Goal: Information Seeking & Learning: Learn about a topic

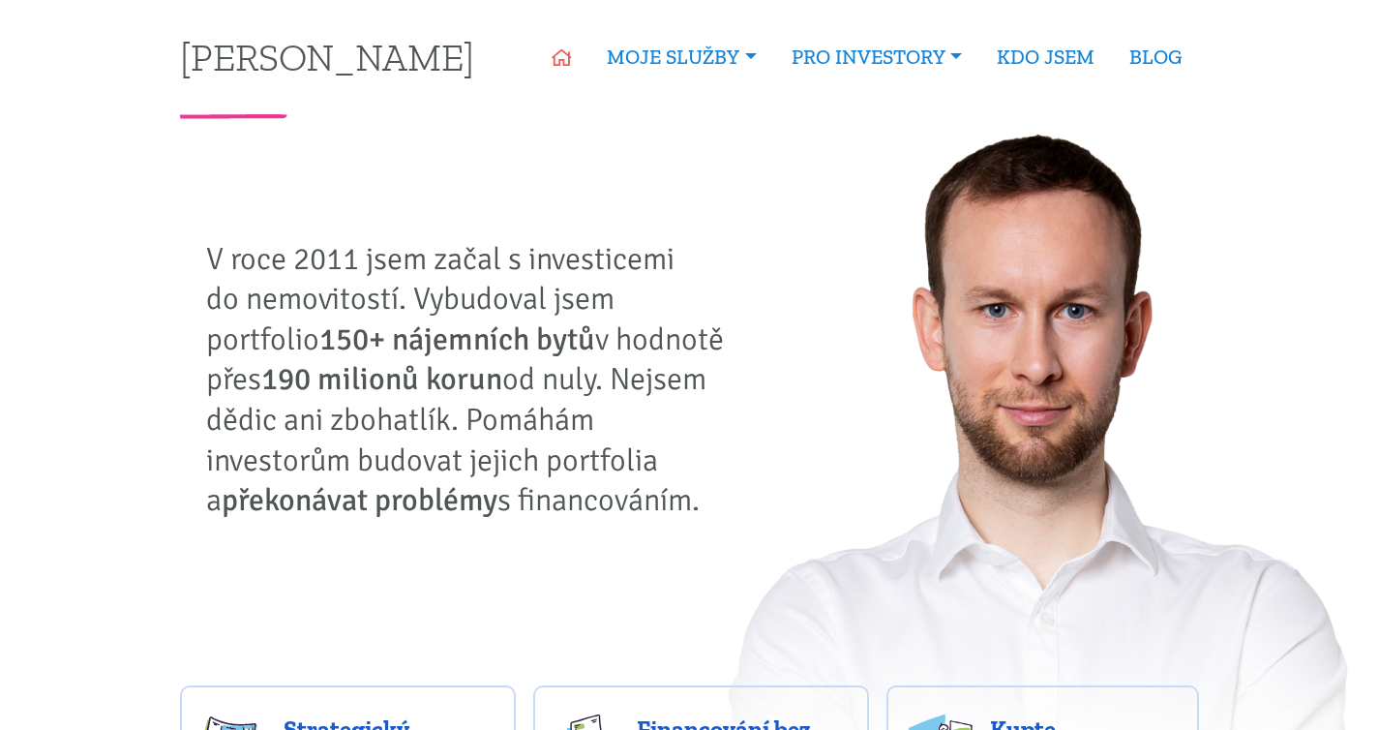
click at [568, 65] on link "ÚVOD" at bounding box center [561, 57] width 55 height 45
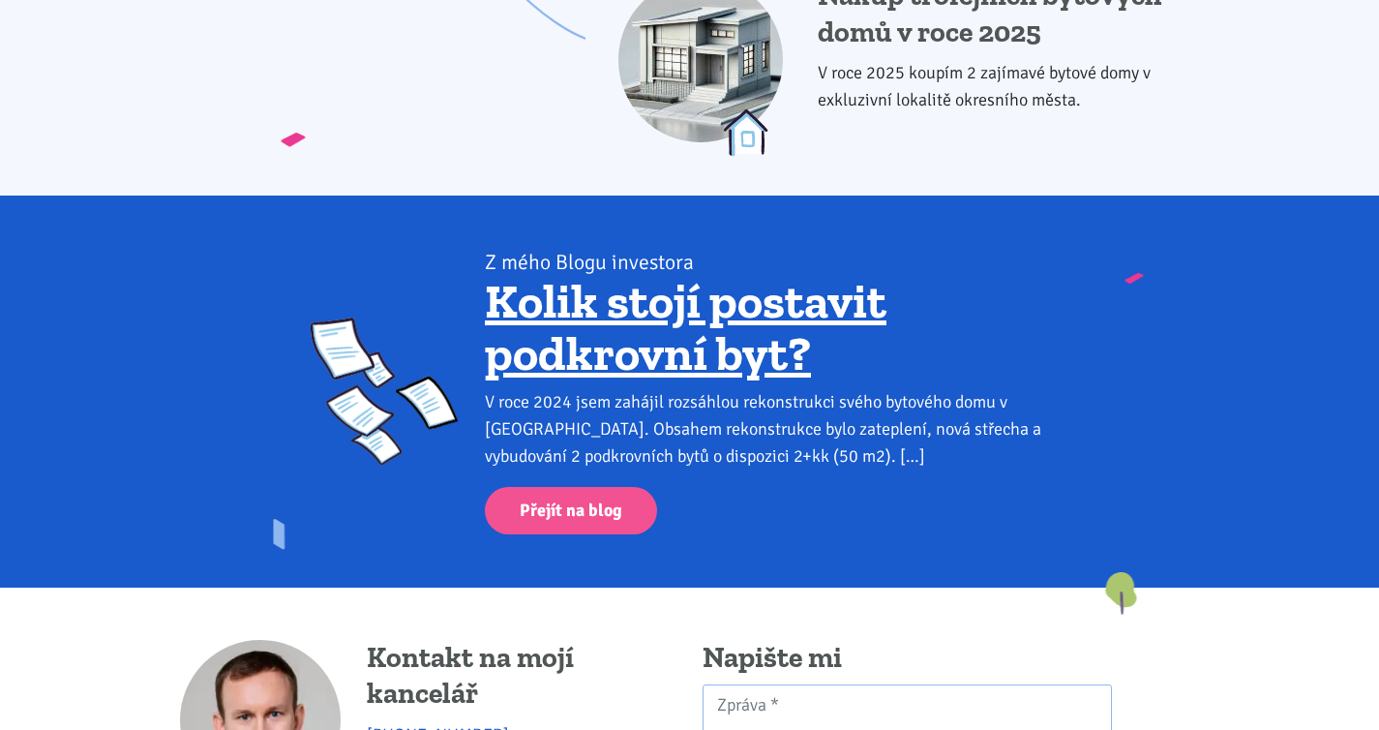
scroll to position [2853, 0]
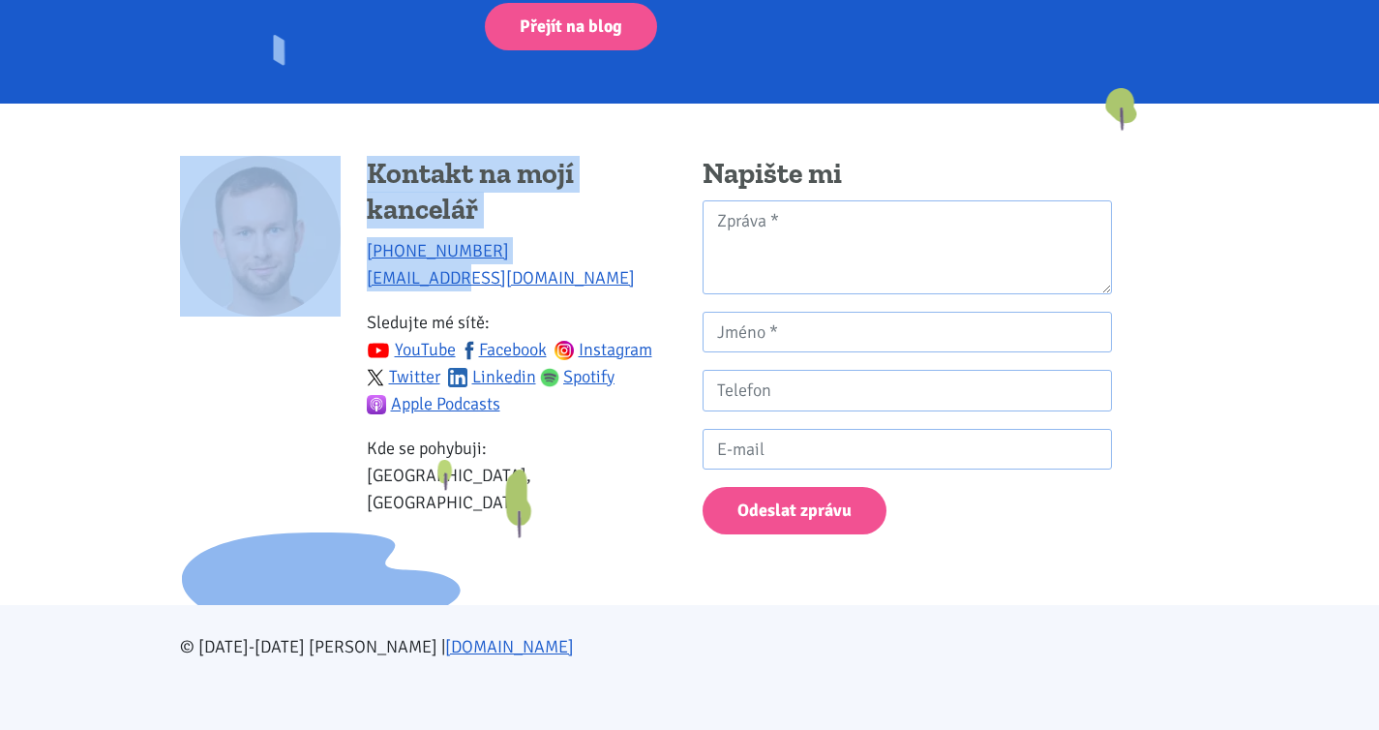
drag, startPoint x: 504, startPoint y: 279, endPoint x: 352, endPoint y: 278, distance: 152.0
click at [352, 278] on div "Kontakt na mojí kancelář +420 774 923 321 info@tk1.cz Sledujte mé sítě: YouTube…" at bounding box center [428, 345] width 497 height 378
click at [511, 274] on p "+420 774 923 321 info@tk1.cz" at bounding box center [522, 264] width 310 height 54
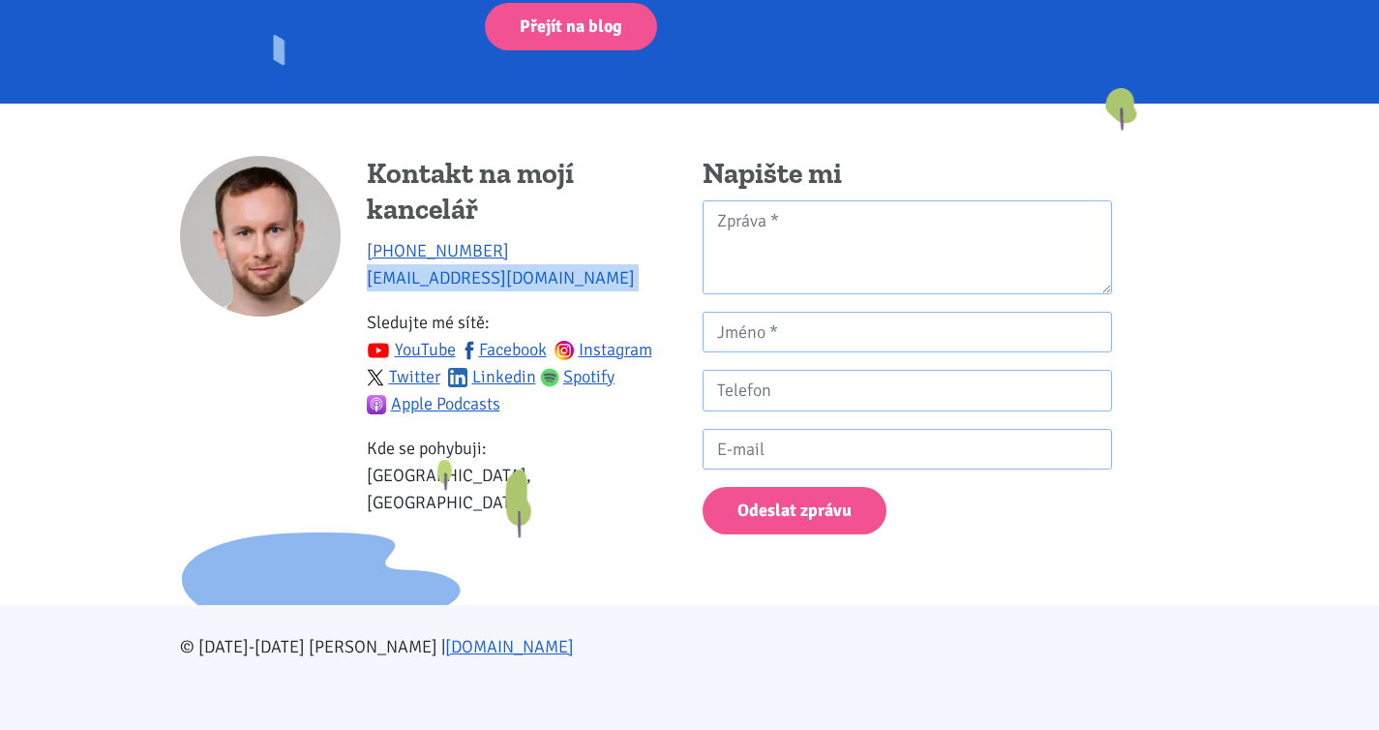
drag, startPoint x: 511, startPoint y: 274, endPoint x: 367, endPoint y: 273, distance: 144.2
click at [367, 273] on p "+420 774 923 321 info@tk1.cz" at bounding box center [522, 264] width 310 height 54
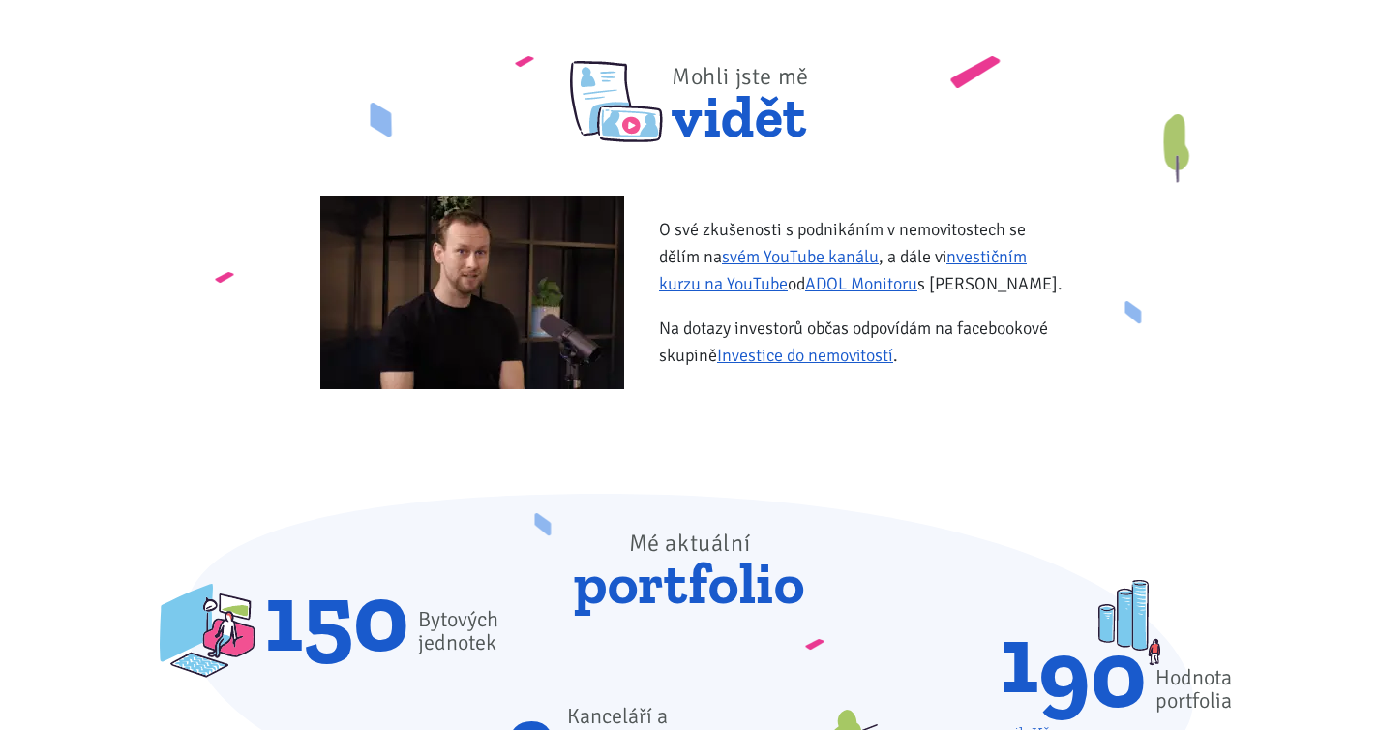
scroll to position [0, 0]
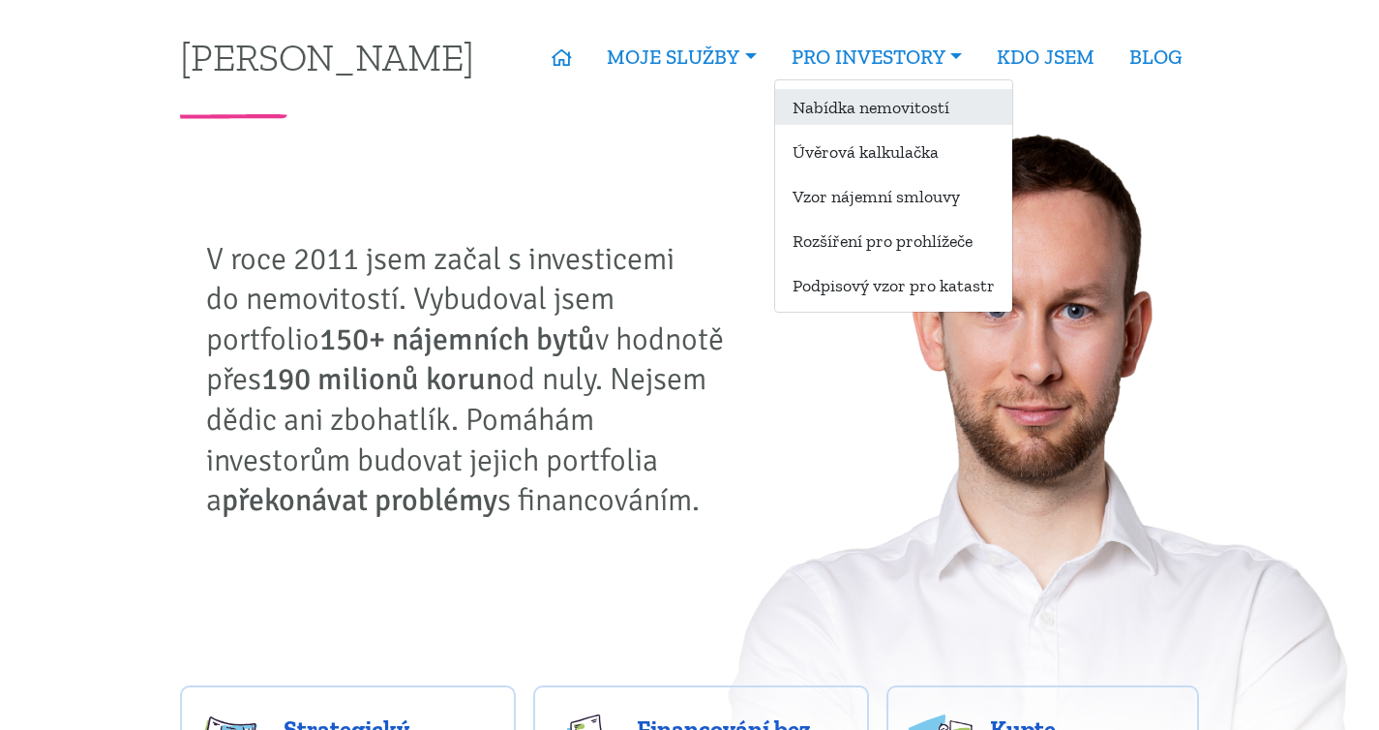
click at [882, 108] on link "Nabídka nemovitostí" at bounding box center [893, 107] width 237 height 36
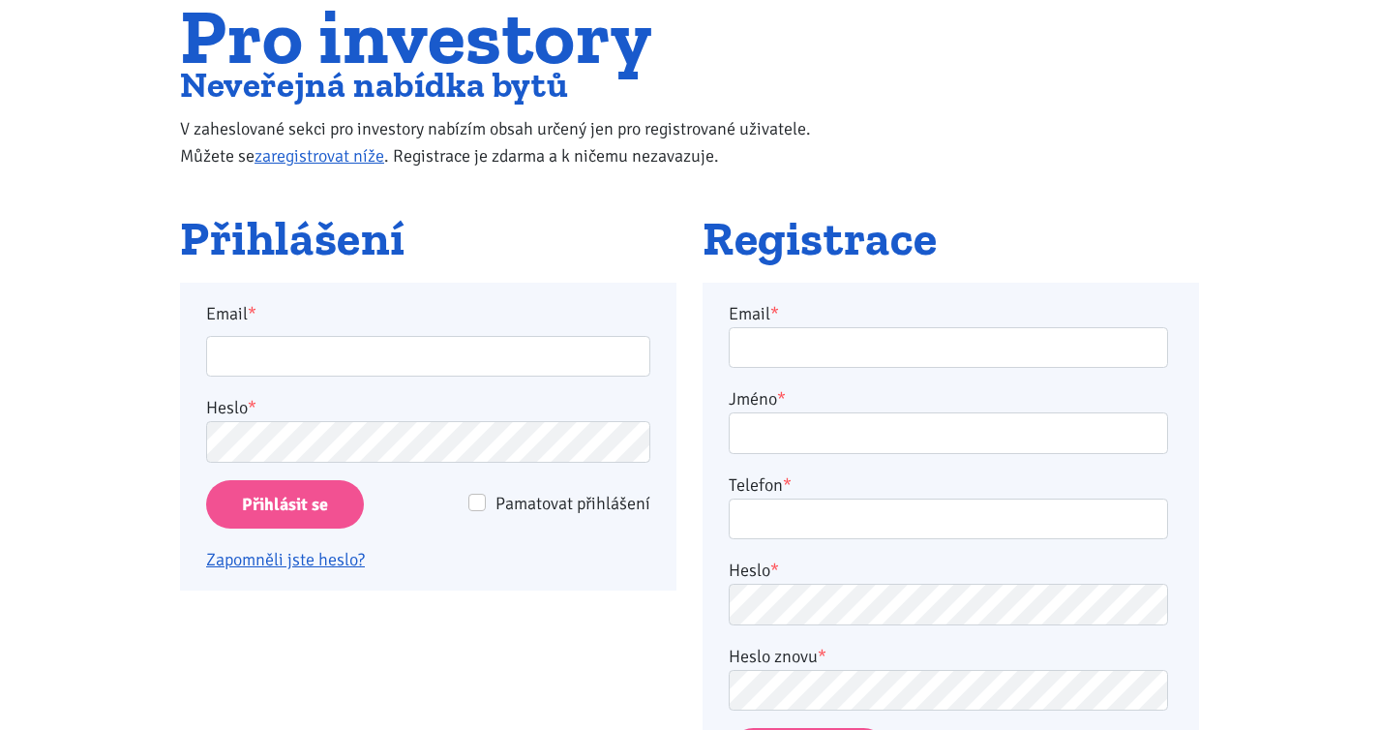
scroll to position [376, 0]
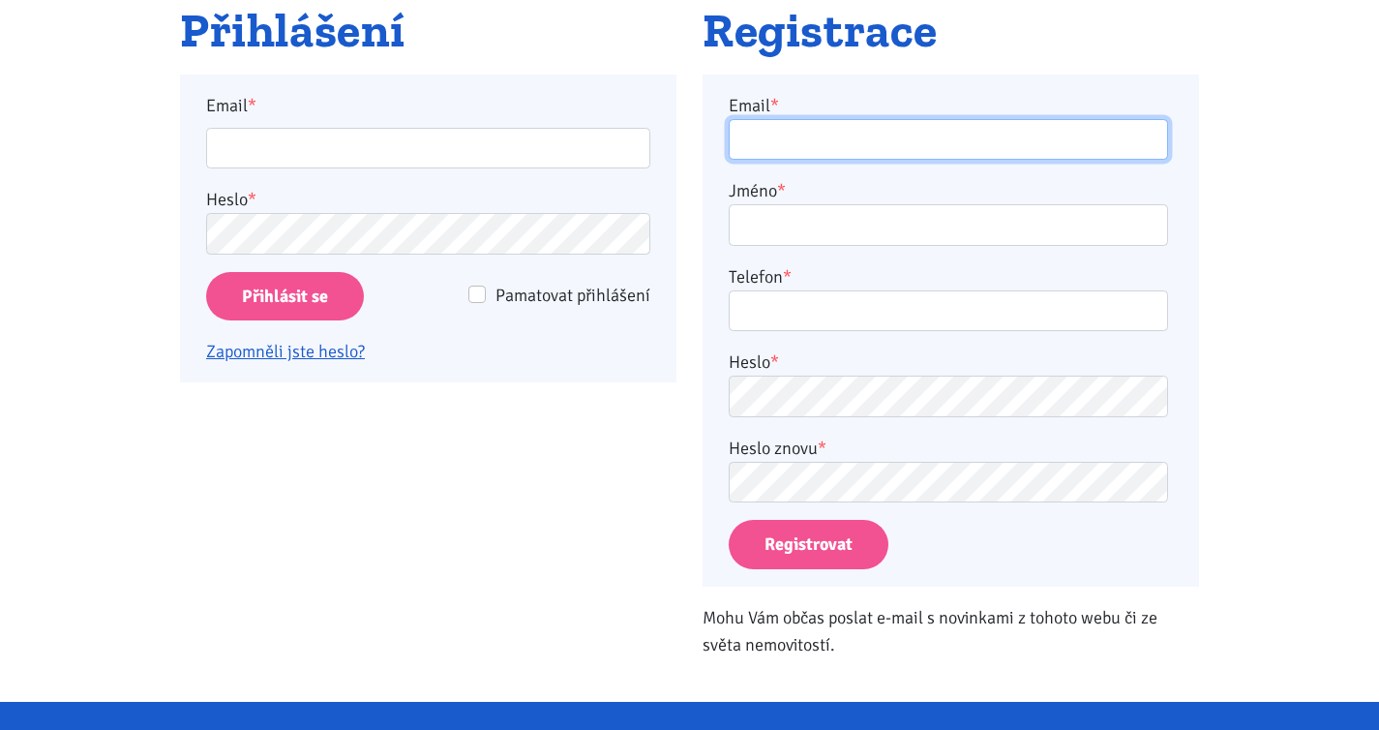
type input "[PERSON_NAME][EMAIL_ADDRESS][DOMAIN_NAME]"
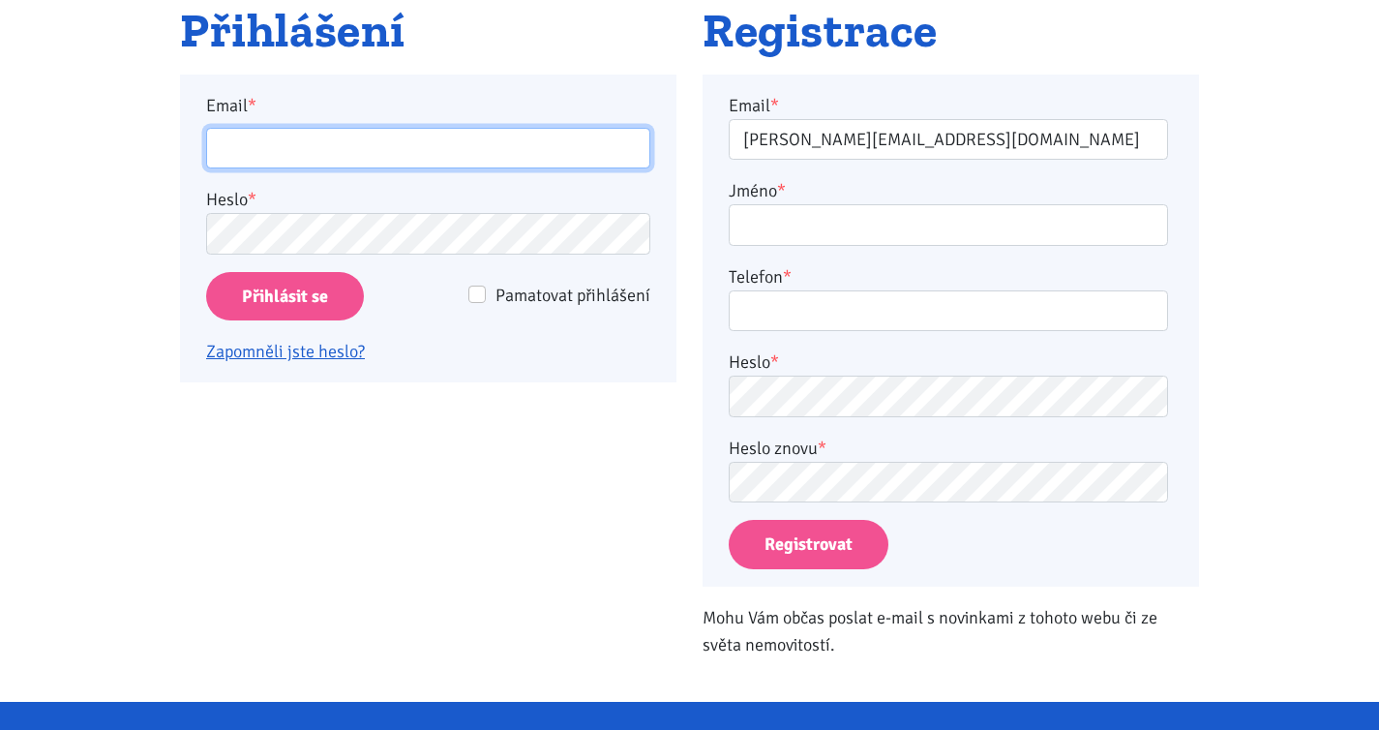
type input "[PERSON_NAME][EMAIL_ADDRESS][DOMAIN_NAME]"
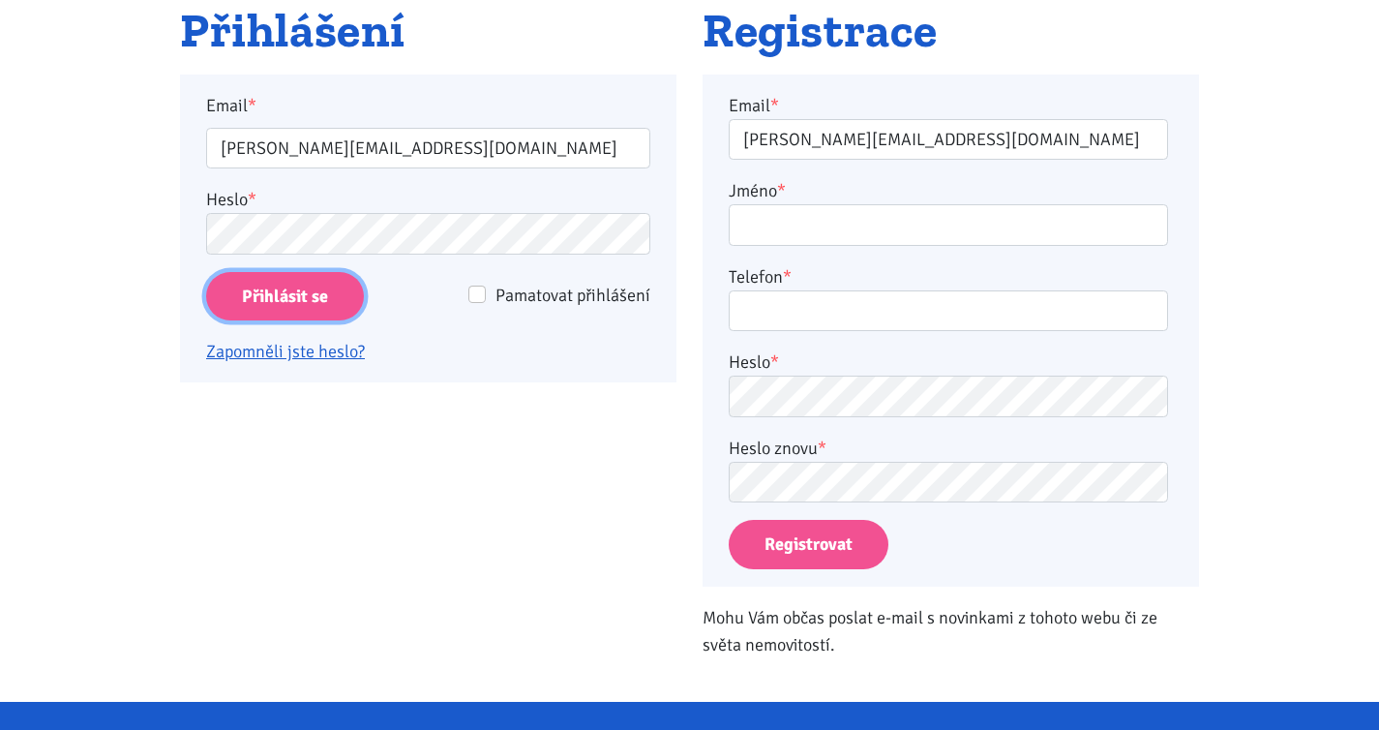
click at [333, 296] on input "Přihlásit se" at bounding box center [285, 296] width 158 height 49
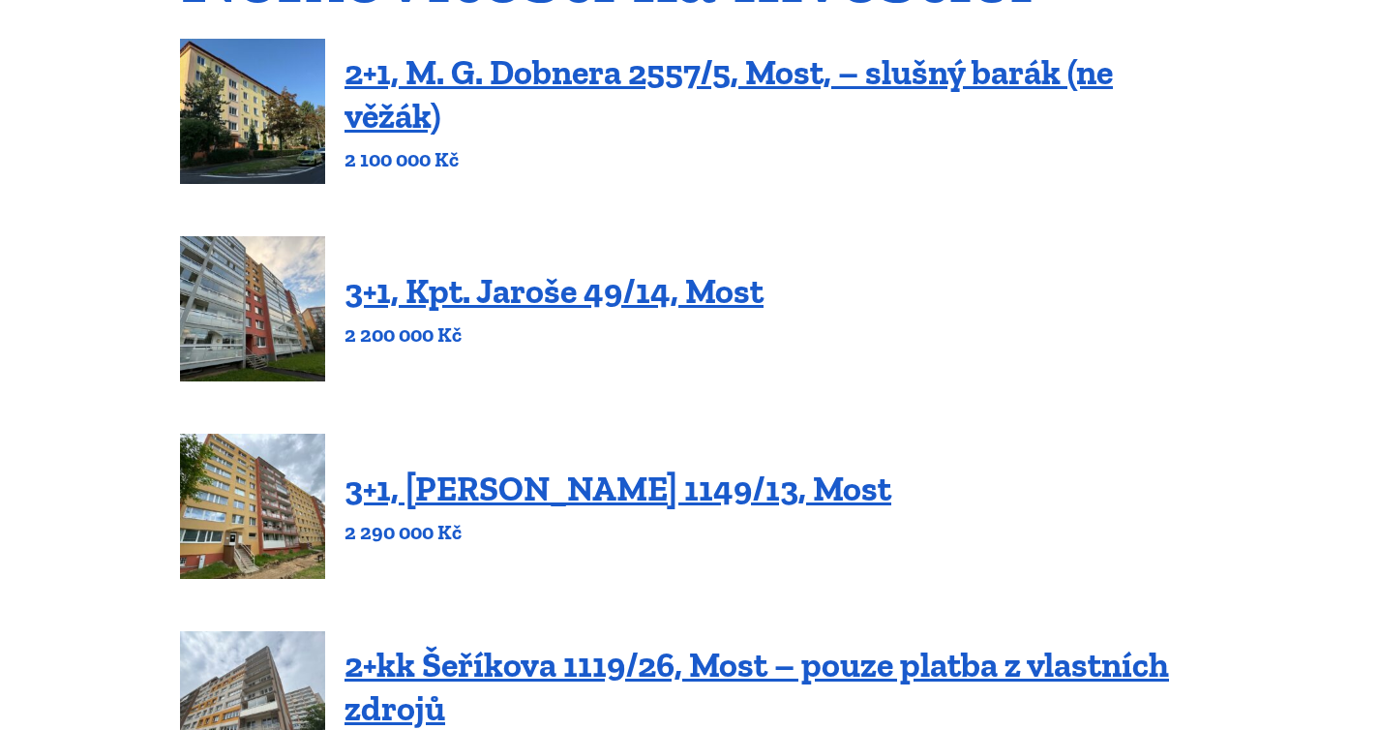
scroll to position [203, 0]
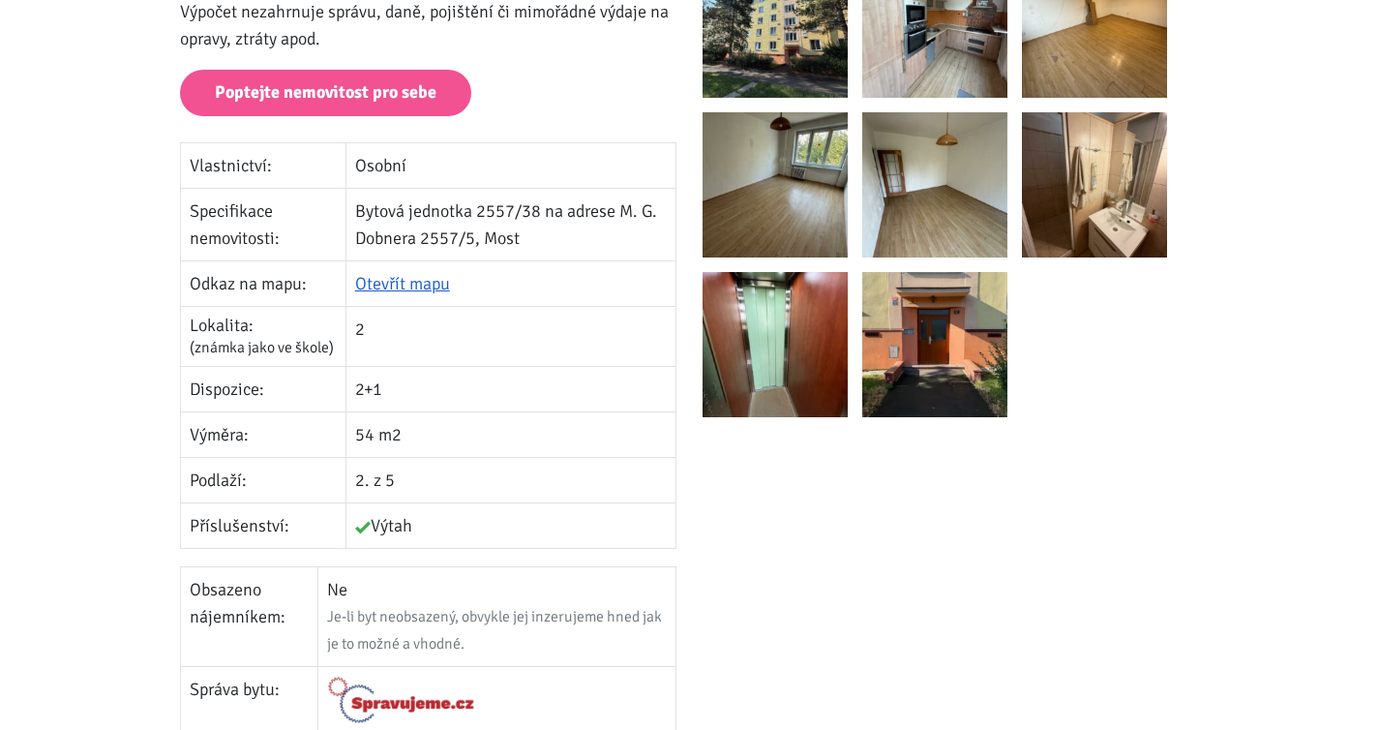
scroll to position [165, 0]
